Goal: Transaction & Acquisition: Purchase product/service

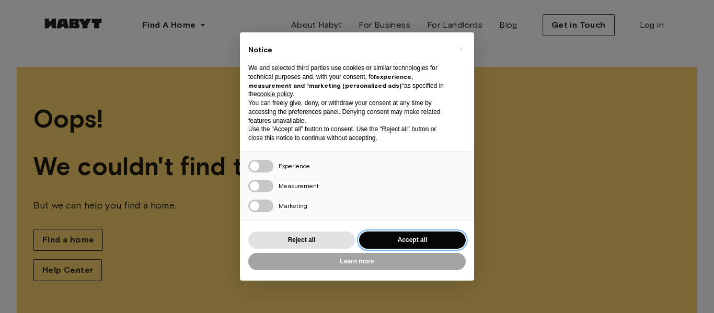
click at [397, 239] on button "Accept all" at bounding box center [412, 240] width 107 height 17
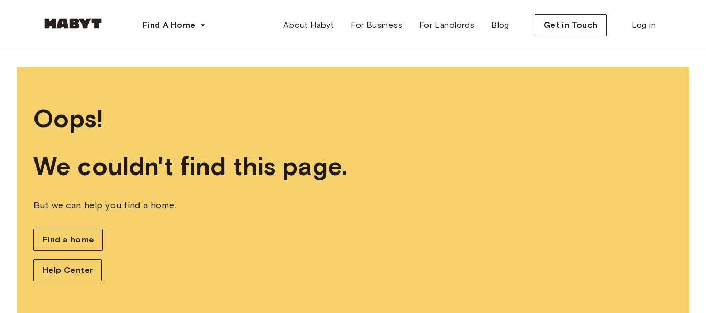
scroll to position [21, 0]
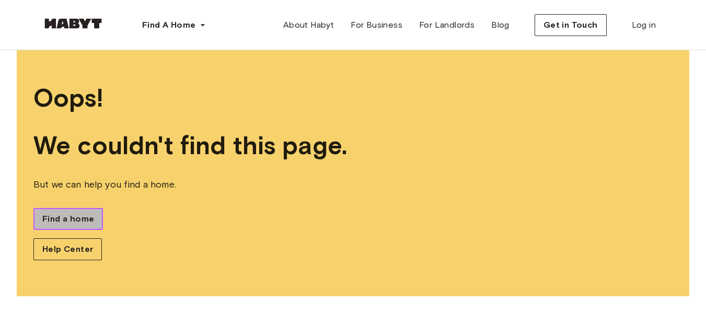
click at [68, 210] on link "Find a home" at bounding box center [68, 219] width 70 height 22
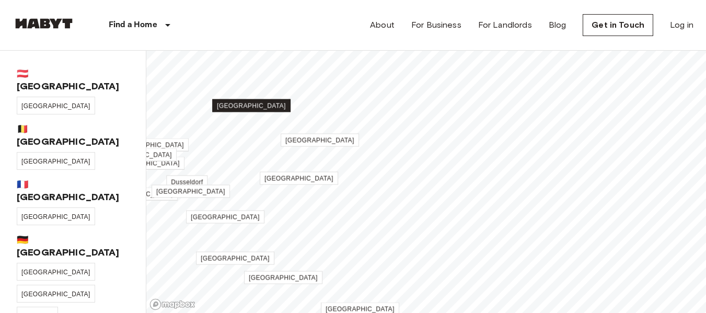
click at [257, 108] on span "[GEOGRAPHIC_DATA]" at bounding box center [251, 105] width 69 height 7
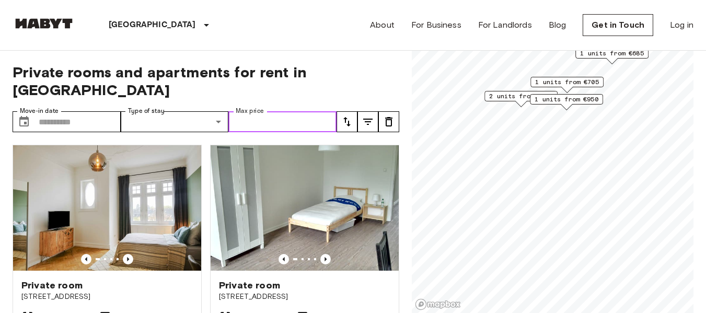
click at [267, 111] on input "Max price" at bounding box center [282, 121] width 108 height 21
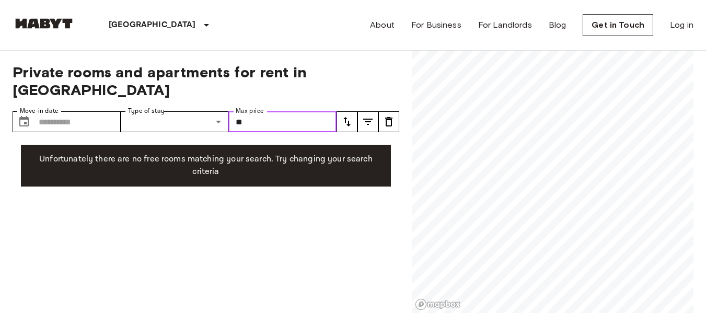
type input "*"
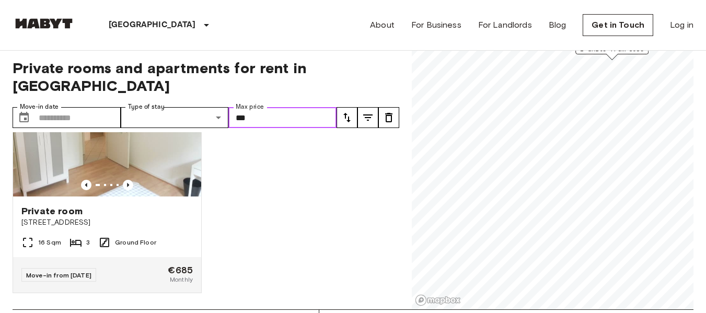
scroll to position [35, 0]
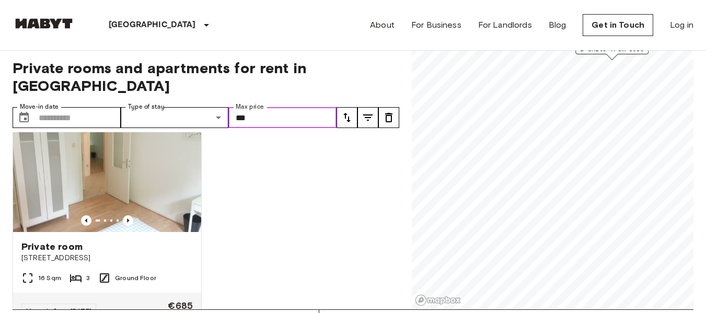
type input "***"
